Goal: Check status: Check status

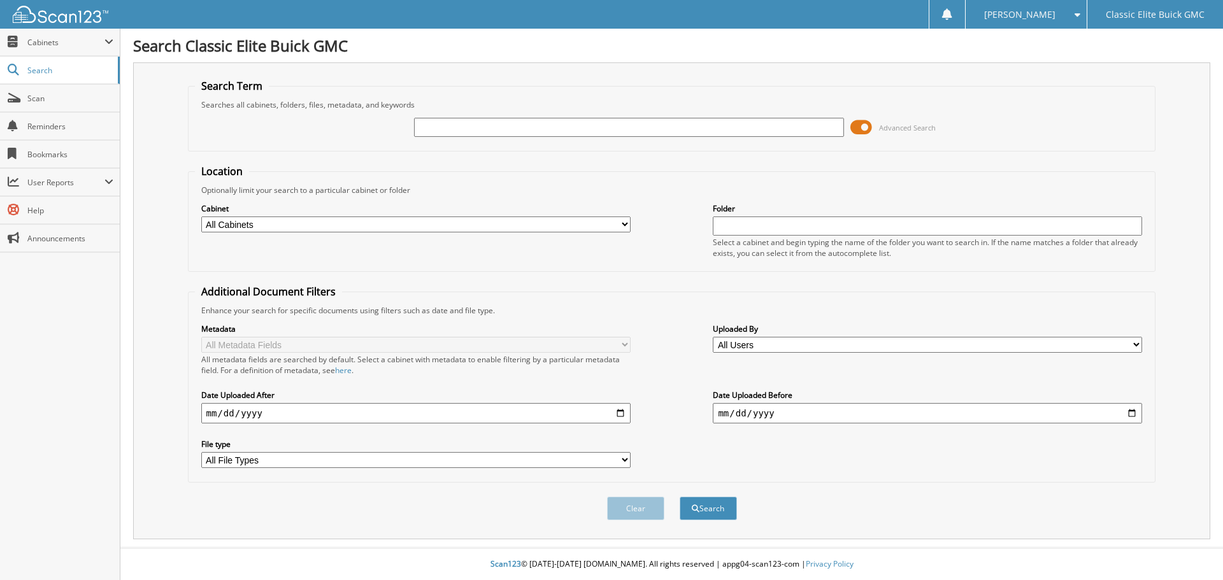
click at [540, 133] on input "text" at bounding box center [628, 127] width 429 height 19
type input "JIME250913"
click at [680, 497] on button "Search" at bounding box center [708, 509] width 57 height 24
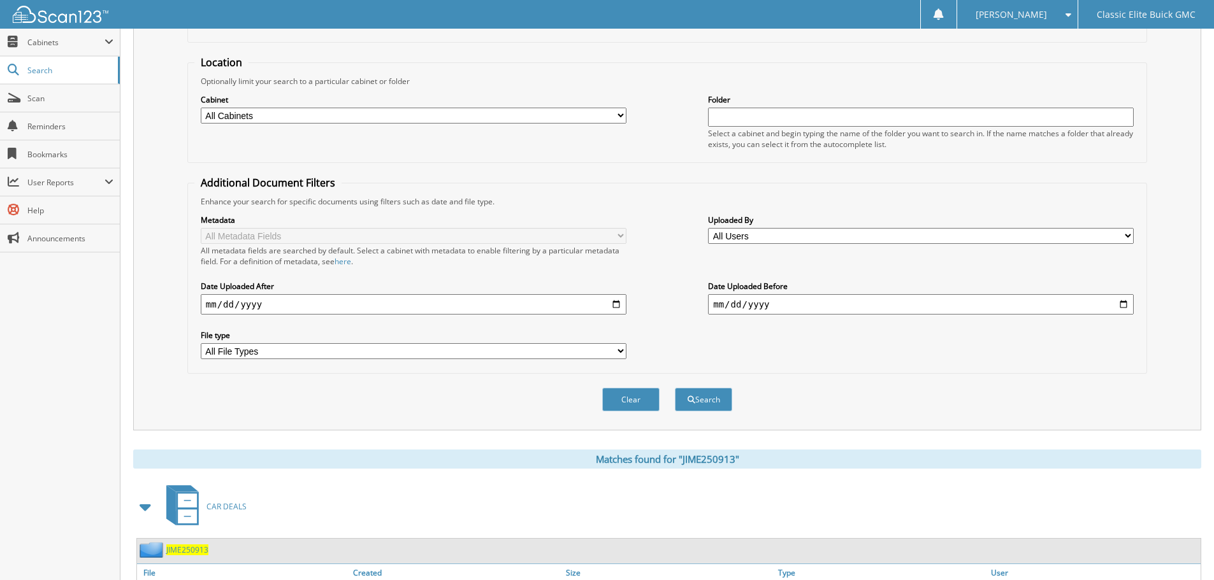
scroll to position [210, 0]
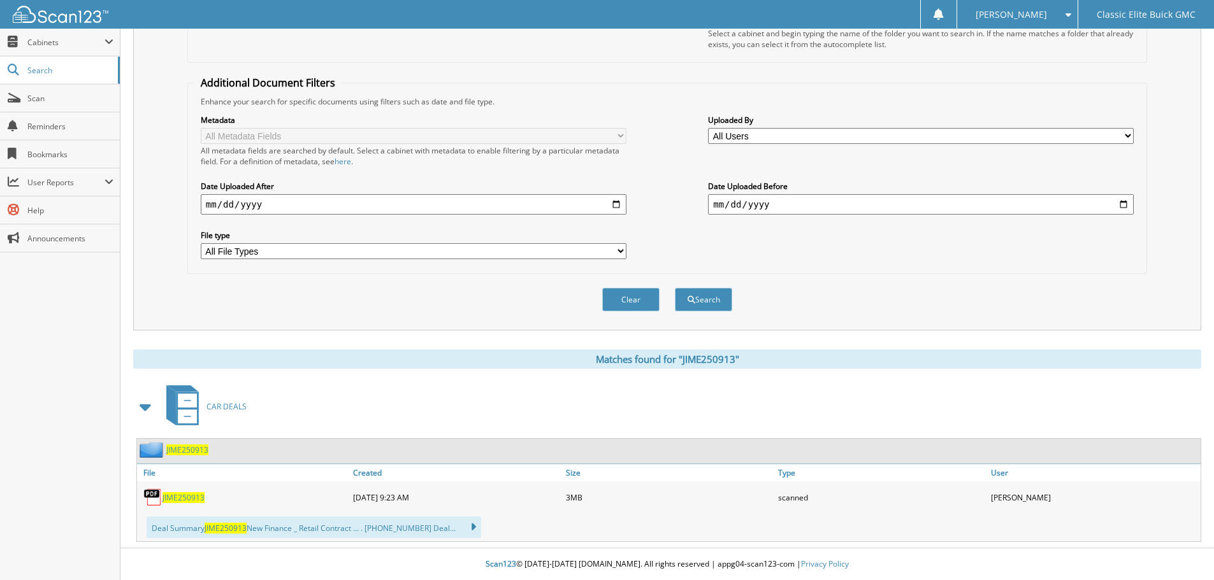
drag, startPoint x: 176, startPoint y: 496, endPoint x: 400, endPoint y: 497, distance: 223.7
click at [177, 496] on span "JIME250913" at bounding box center [183, 498] width 42 height 11
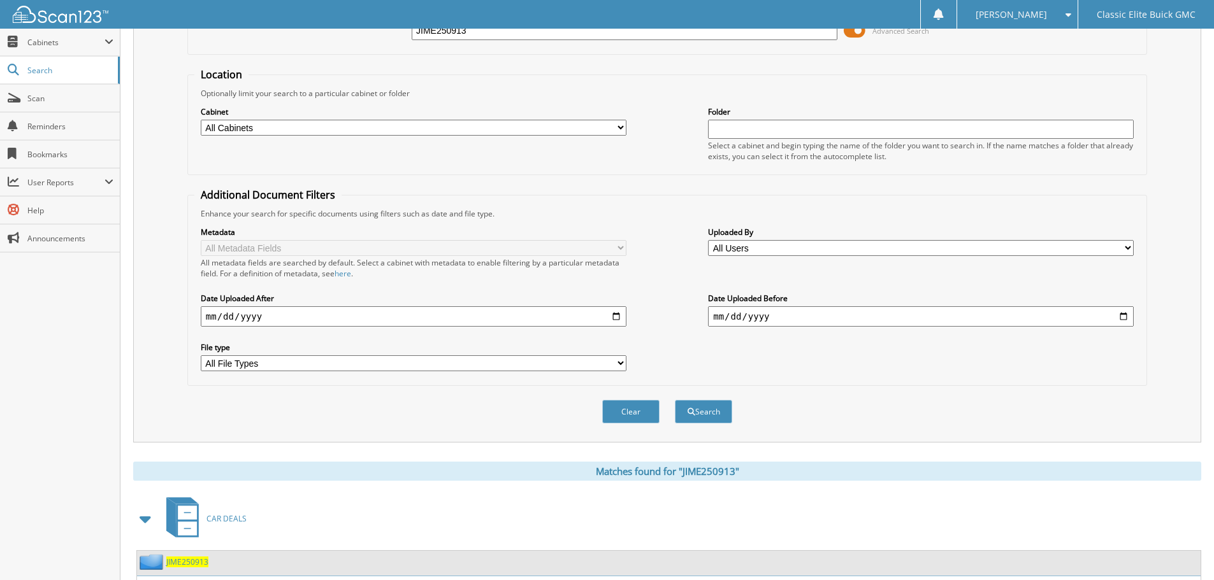
scroll to position [0, 0]
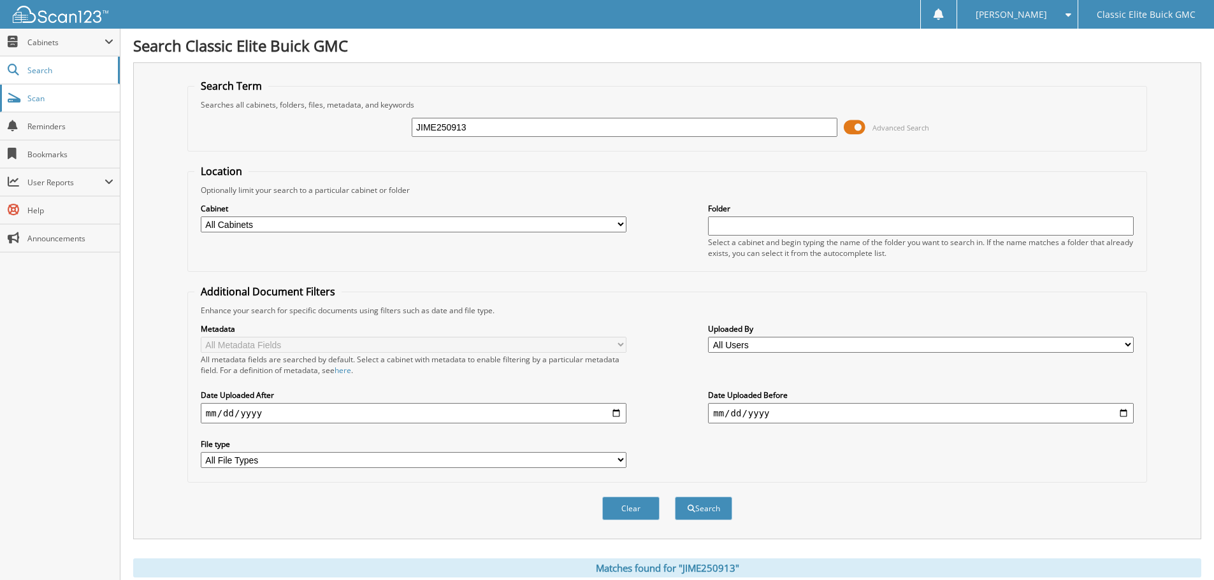
click at [46, 91] on link "Scan" at bounding box center [60, 98] width 120 height 27
